Goal: Task Accomplishment & Management: Manage account settings

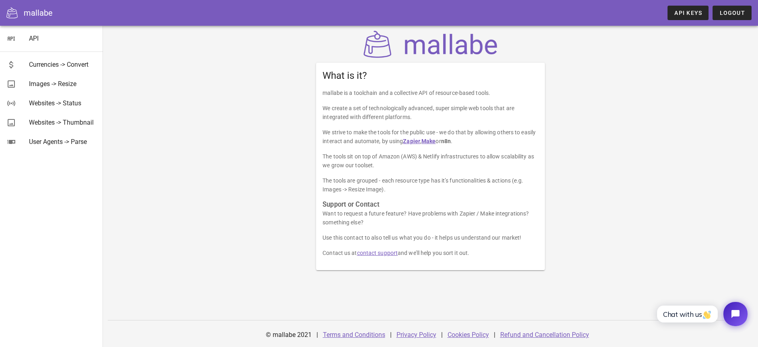
click at [559, 333] on link "Refund and Cancellation Policy" at bounding box center [544, 335] width 89 height 8
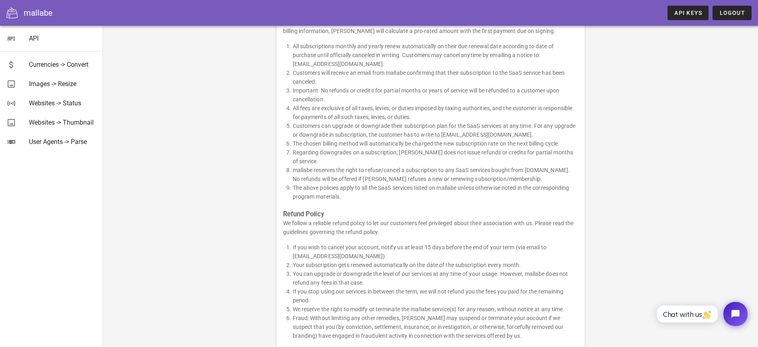
scroll to position [133, 0]
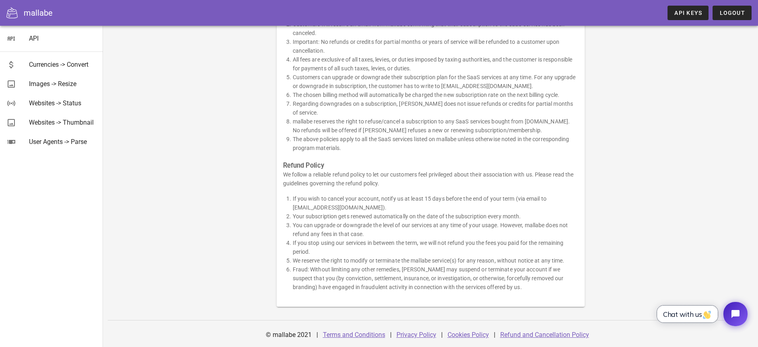
click at [705, 317] on img "button" at bounding box center [707, 315] width 8 height 8
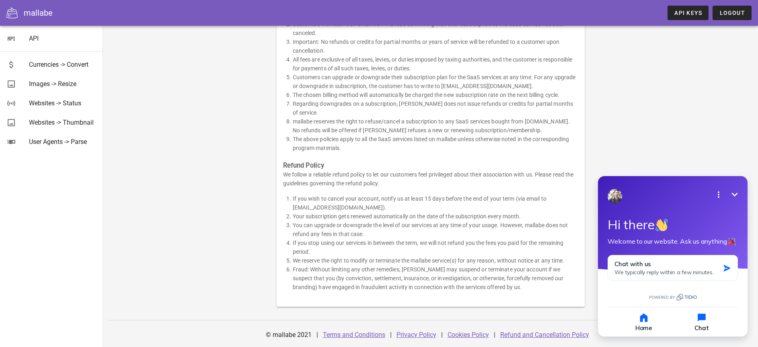
click at [709, 319] on button "Chat" at bounding box center [701, 322] width 56 height 20
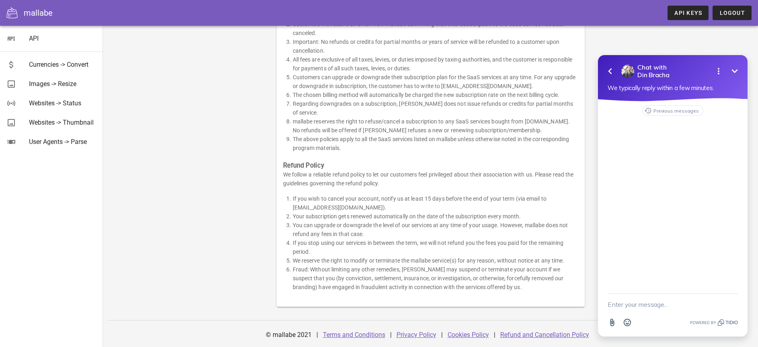
click at [675, 302] on textarea "New message" at bounding box center [673, 304] width 130 height 21
type textarea "please cancel the subscription and stop charging us. thanks"
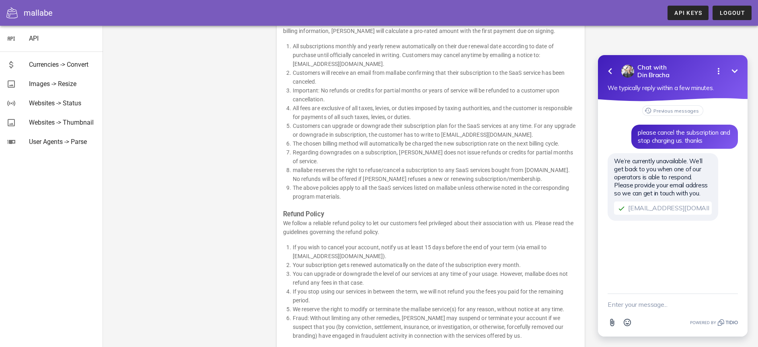
scroll to position [0, 0]
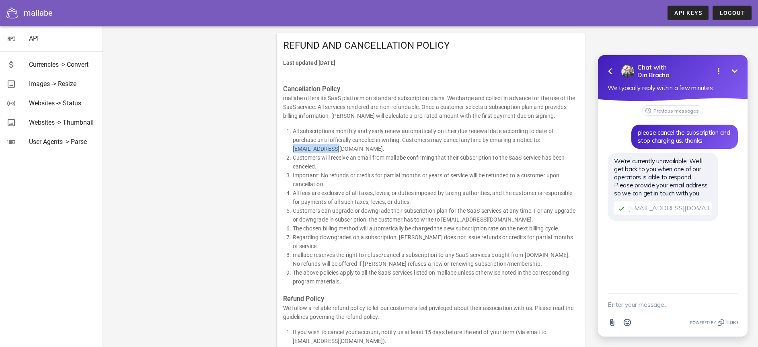
drag, startPoint x: 296, startPoint y: 148, endPoint x: 337, endPoint y: 150, distance: 41.4
click at [337, 150] on ol "All subscriptions monthly and yearly renew automatically on their due renewal d…" at bounding box center [430, 206] width 295 height 159
copy li "din@mallabe.com"
